Goal: Information Seeking & Learning: Learn about a topic

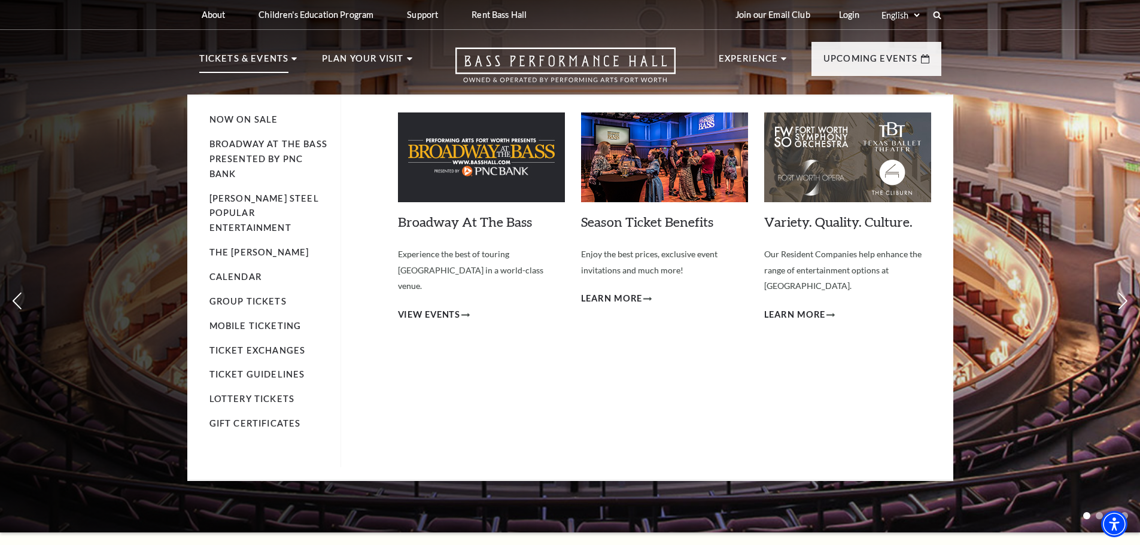
click at [253, 150] on li "Broadway At The Bass presented by PNC Bank" at bounding box center [269, 159] width 119 height 45
click at [253, 144] on link "Broadway At The Bass presented by PNC Bank" at bounding box center [269, 159] width 118 height 40
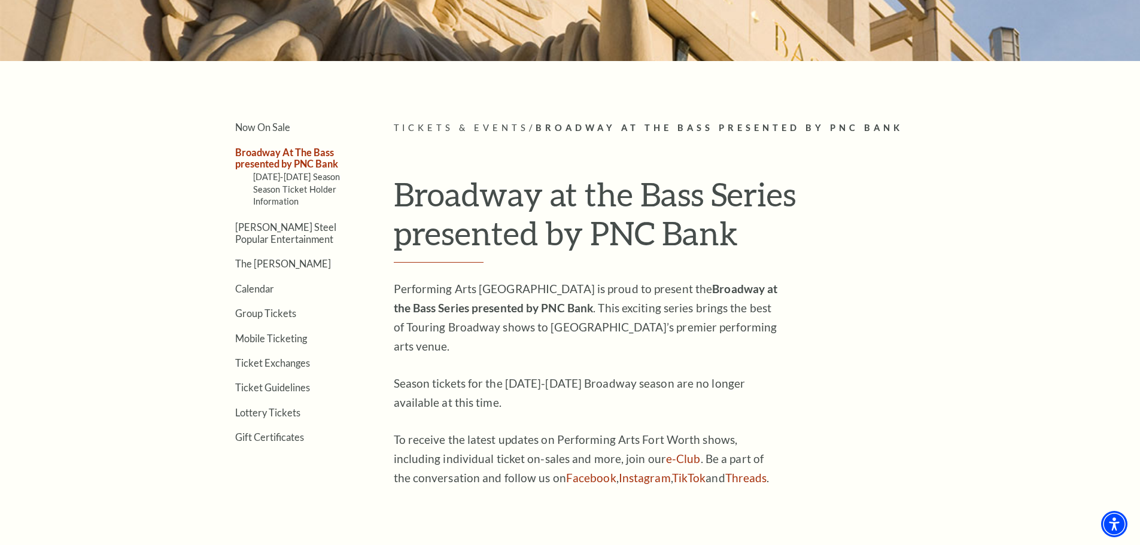
scroll to position [359, 0]
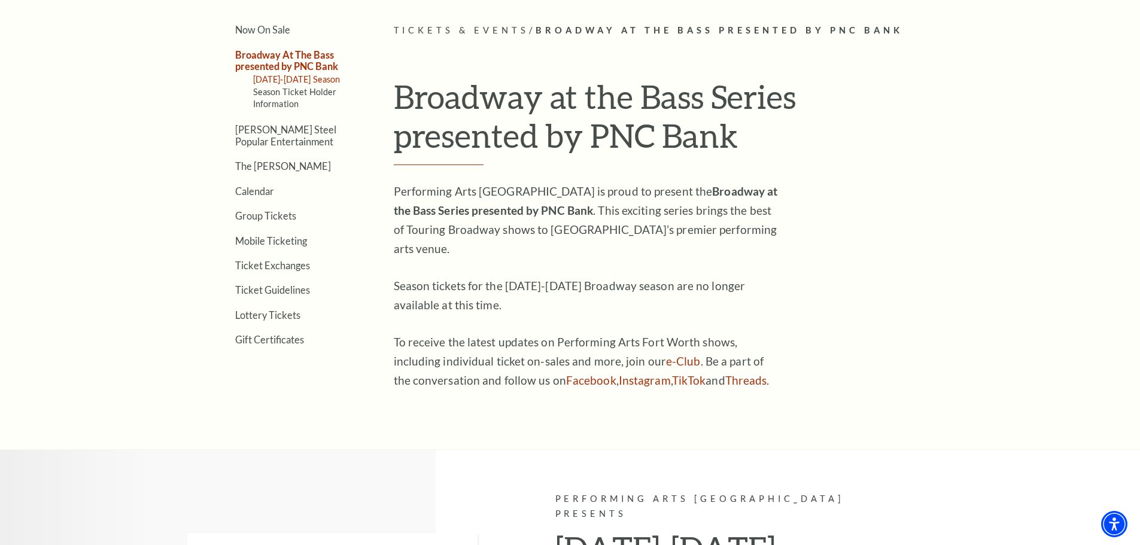
click at [302, 76] on link "[DATE]-[DATE] Season" at bounding box center [296, 79] width 87 height 10
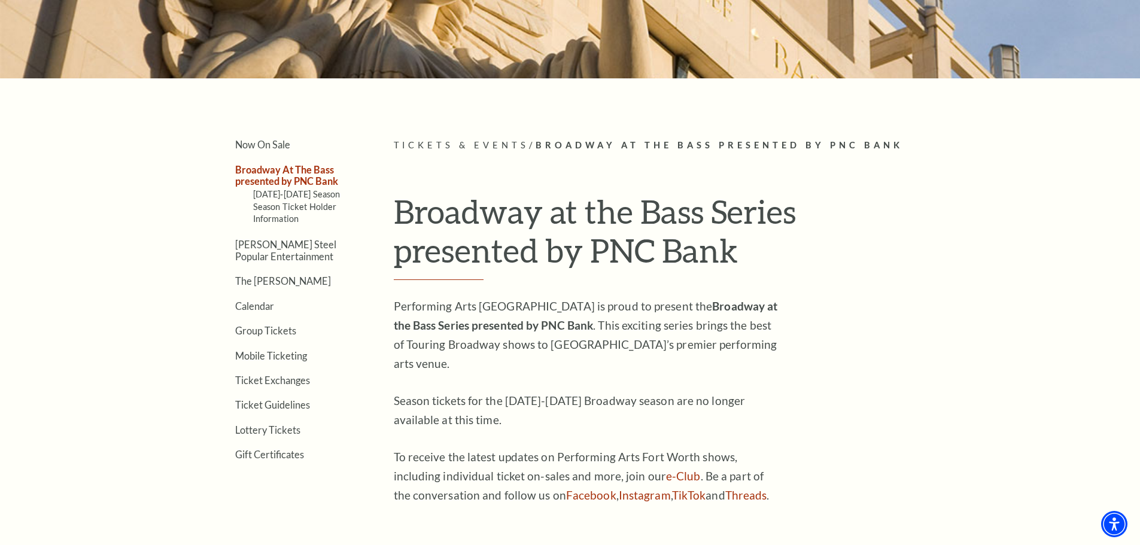
scroll to position [239, 0]
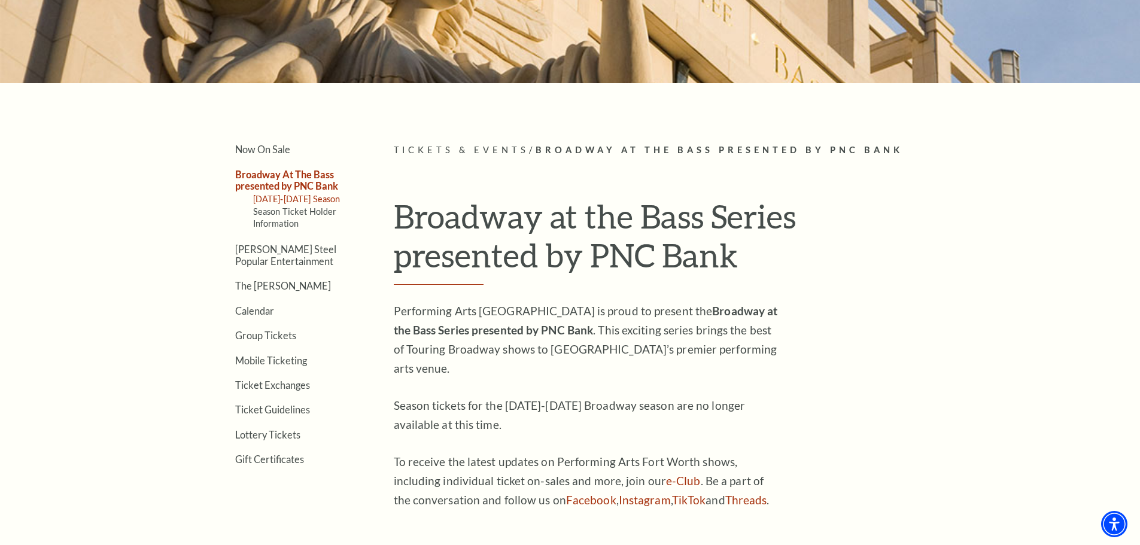
click at [295, 199] on link "[DATE]-[DATE] Season" at bounding box center [296, 199] width 87 height 10
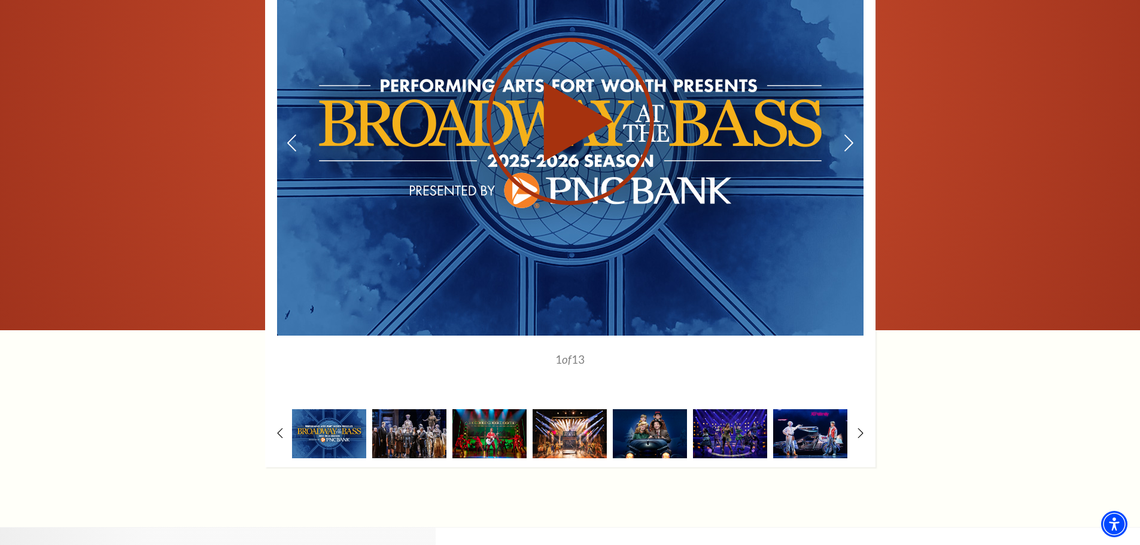
scroll to position [838, 0]
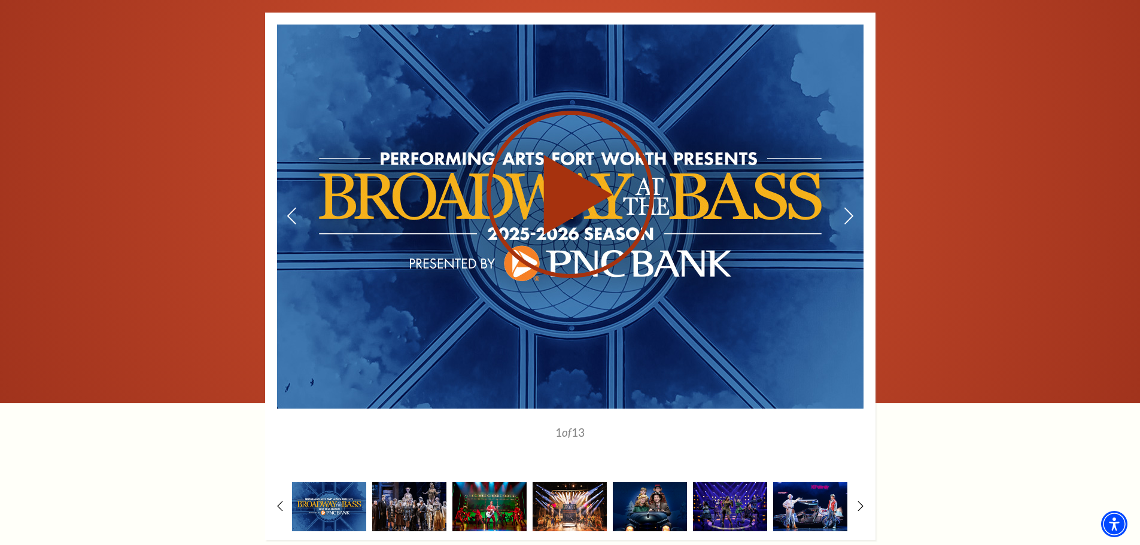
click at [584, 201] on use at bounding box center [571, 195] width 168 height 168
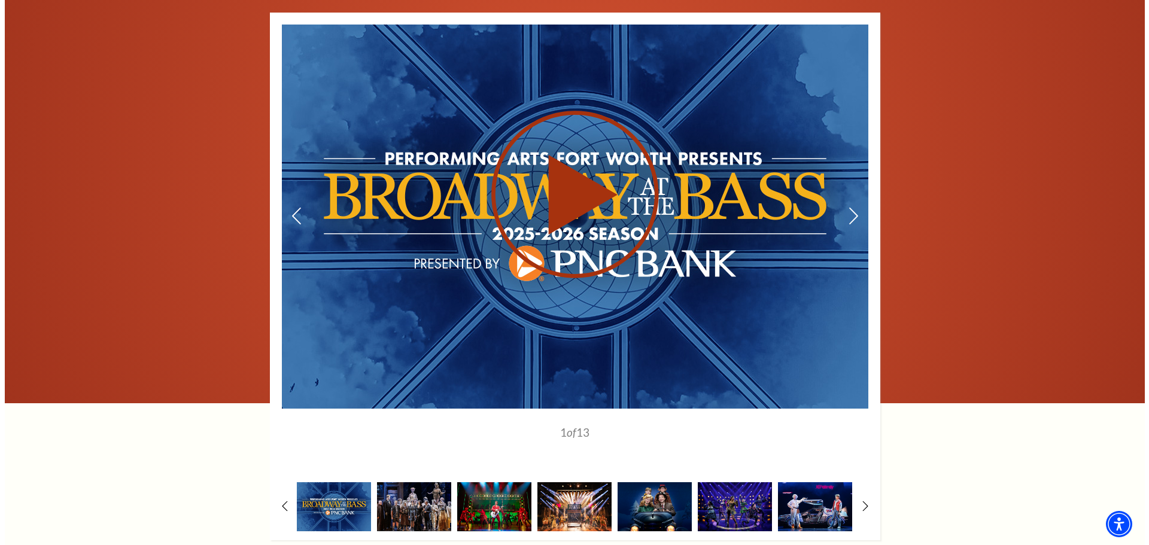
scroll to position [840, 0]
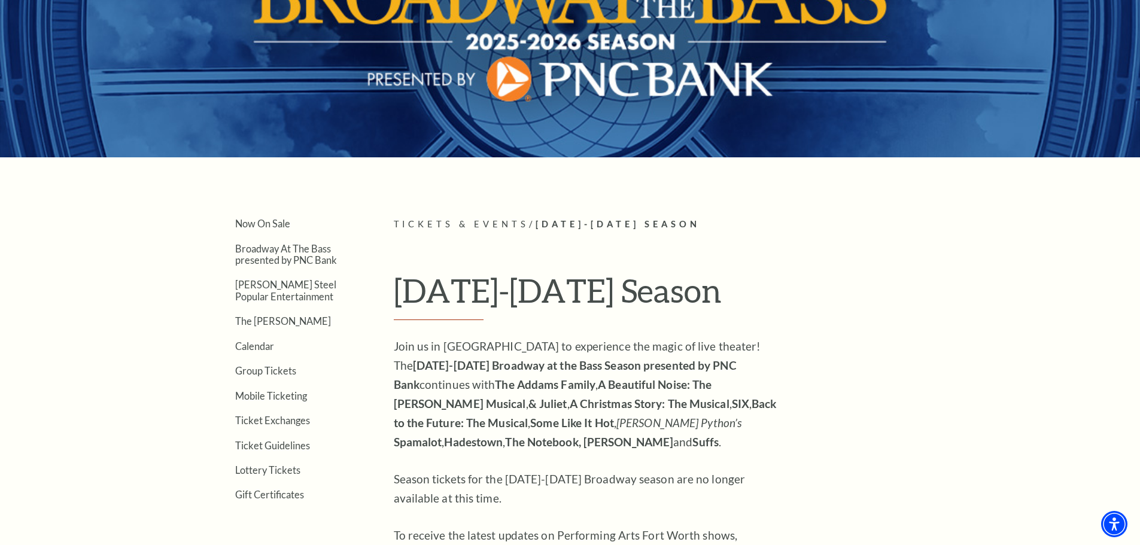
scroll to position [60, 0]
